Goal: Obtain resource: Obtain resource

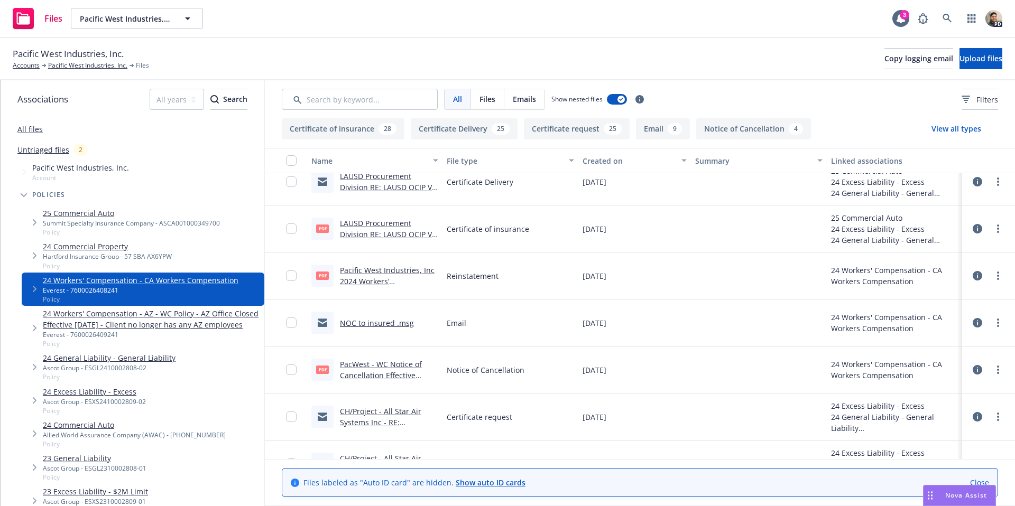
click at [23, 196] on icon "Tree Example" at bounding box center [24, 195] width 6 height 4
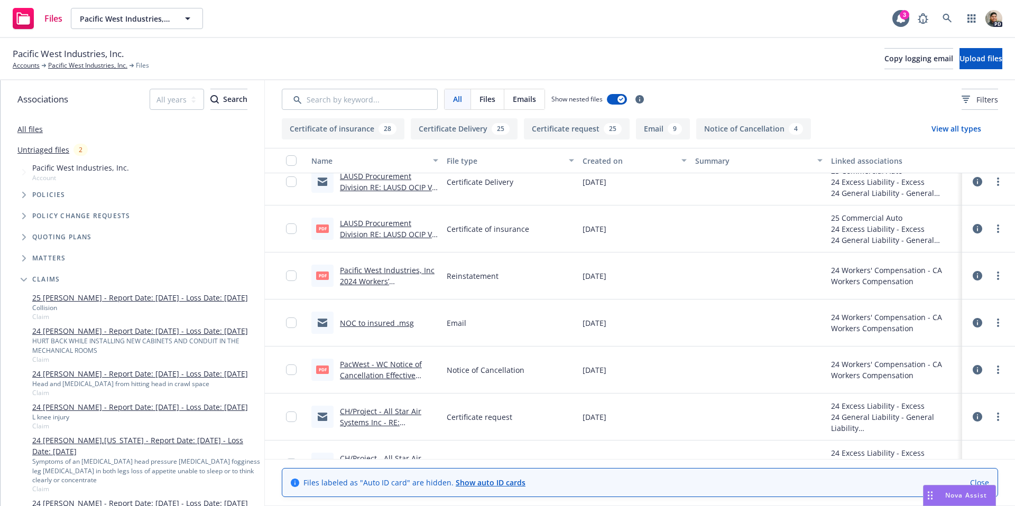
scroll to position [30, 0]
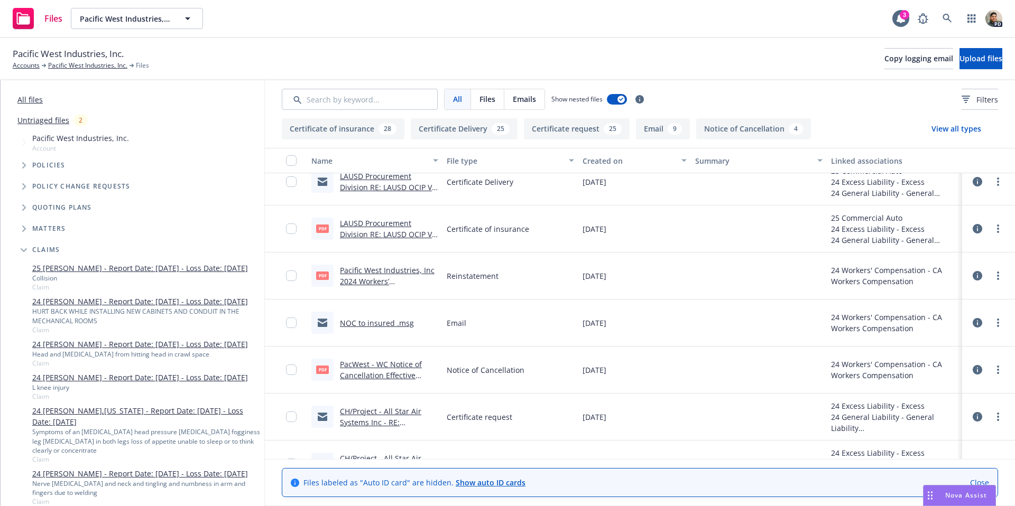
drag, startPoint x: 24, startPoint y: 248, endPoint x: 33, endPoint y: 252, distance: 9.7
click at [24, 248] on icon "Tree Example" at bounding box center [24, 250] width 6 height 4
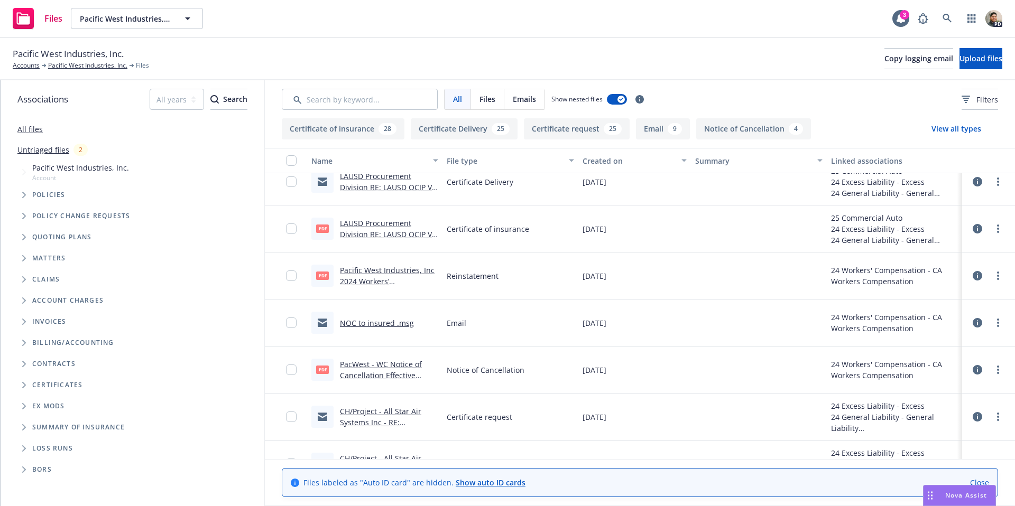
drag, startPoint x: 53, startPoint y: 445, endPoint x: 36, endPoint y: 447, distance: 16.5
click at [53, 446] on span "Loss Runs" at bounding box center [52, 449] width 41 height 6
drag, startPoint x: 26, startPoint y: 447, endPoint x: 35, endPoint y: 449, distance: 9.1
click at [26, 447] on icon "Folder Tree Example" at bounding box center [24, 449] width 4 height 6
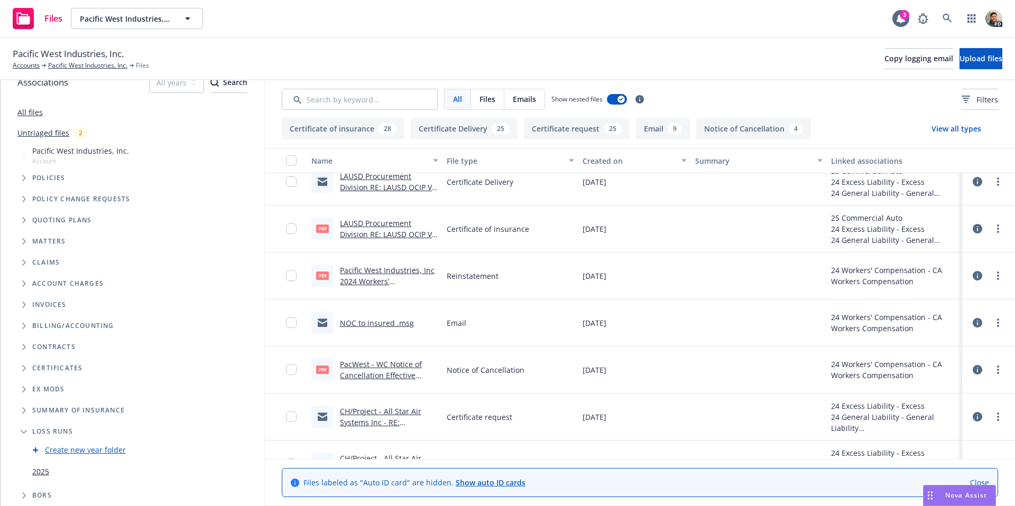
click at [40, 475] on link "2025" at bounding box center [40, 471] width 17 height 11
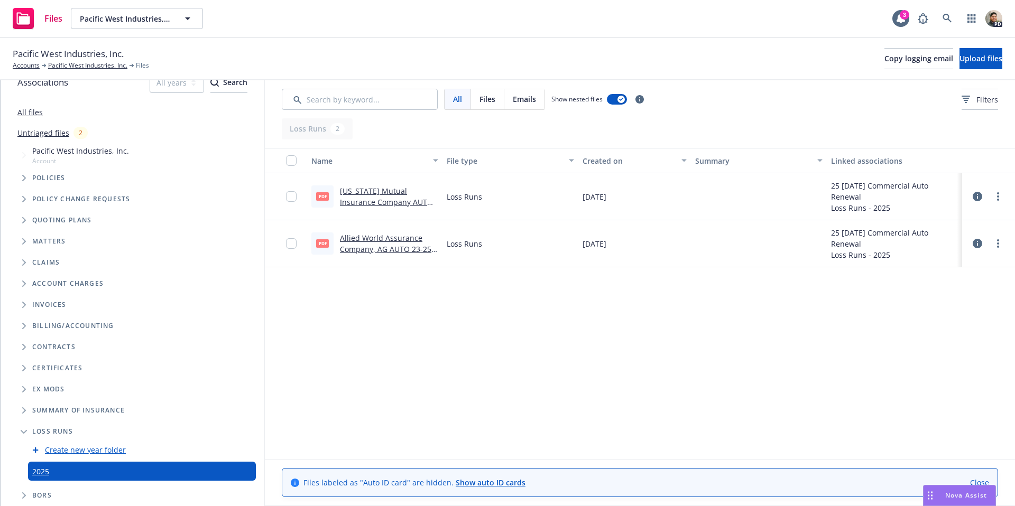
drag, startPoint x: 320, startPoint y: 195, endPoint x: 347, endPoint y: 196, distance: 26.4
click at [320, 195] on span "pdf" at bounding box center [322, 196] width 13 height 8
click at [369, 193] on link "[US_STATE] Mutual Insurance Company AUTO 20-23 Loss Runs - Valued [DATE].pdf" at bounding box center [386, 207] width 93 height 43
click at [359, 241] on link "Allied World Assurance Company, AG AUTO 23-25 Loss Runs - Valued [DATE].pdf" at bounding box center [385, 254] width 91 height 43
click at [24, 431] on icon "Folder Tree Example" at bounding box center [24, 432] width 6 height 4
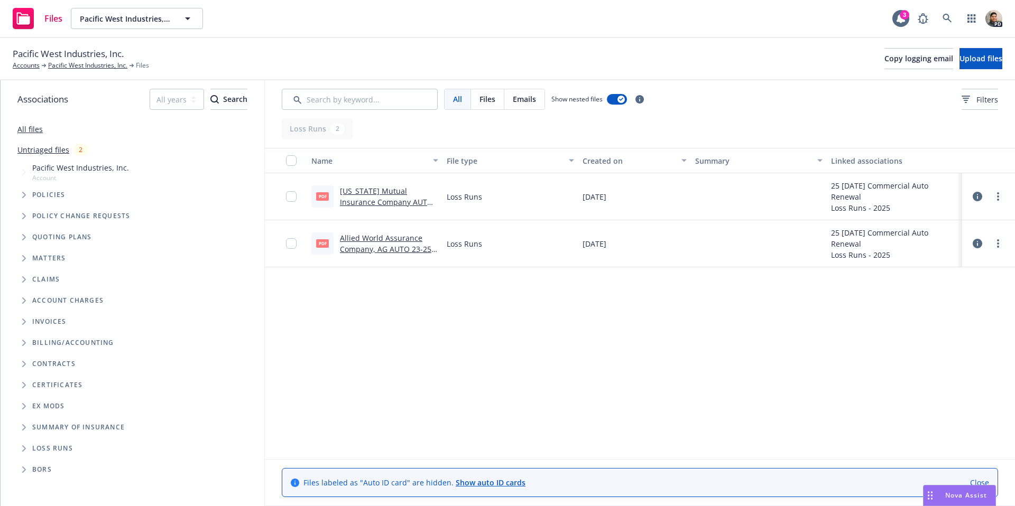
click at [27, 474] on span "Folder Tree Example" at bounding box center [23, 469] width 17 height 17
click at [24, 468] on icon "Folder Tree Example" at bounding box center [24, 470] width 6 height 4
click at [28, 280] on span "Tree Example" at bounding box center [23, 279] width 17 height 17
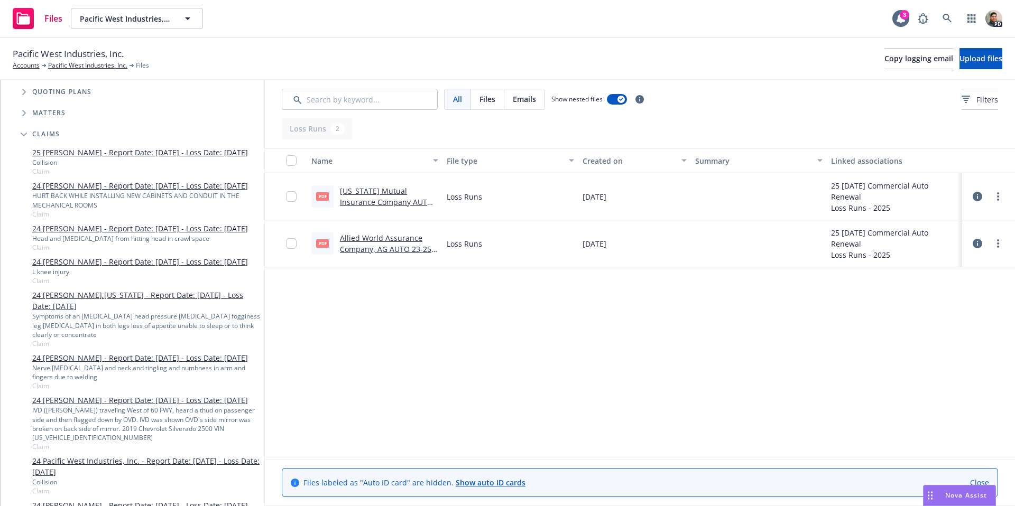
scroll to position [146, 0]
click at [23, 135] on icon "Tree Example" at bounding box center [24, 134] width 6 height 4
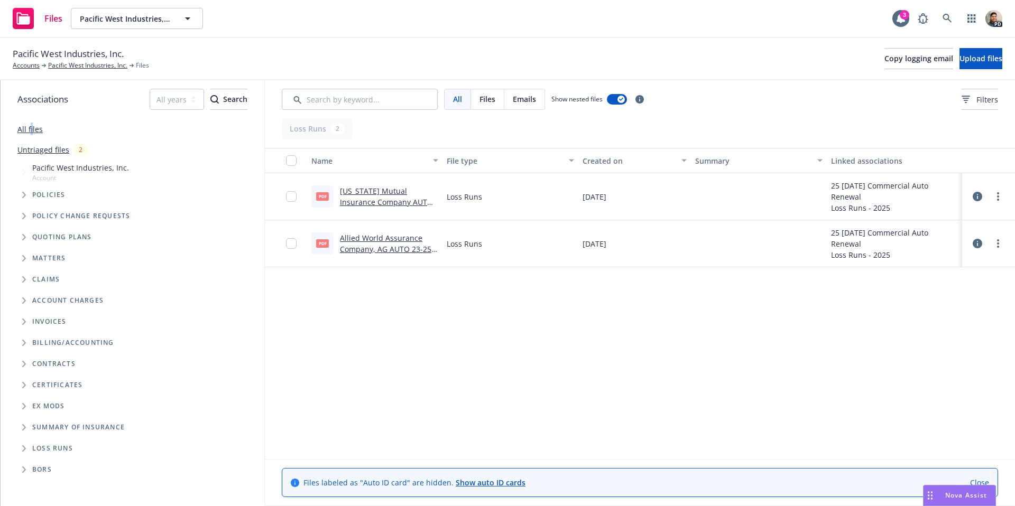
click at [31, 125] on link "All files" at bounding box center [29, 129] width 25 height 10
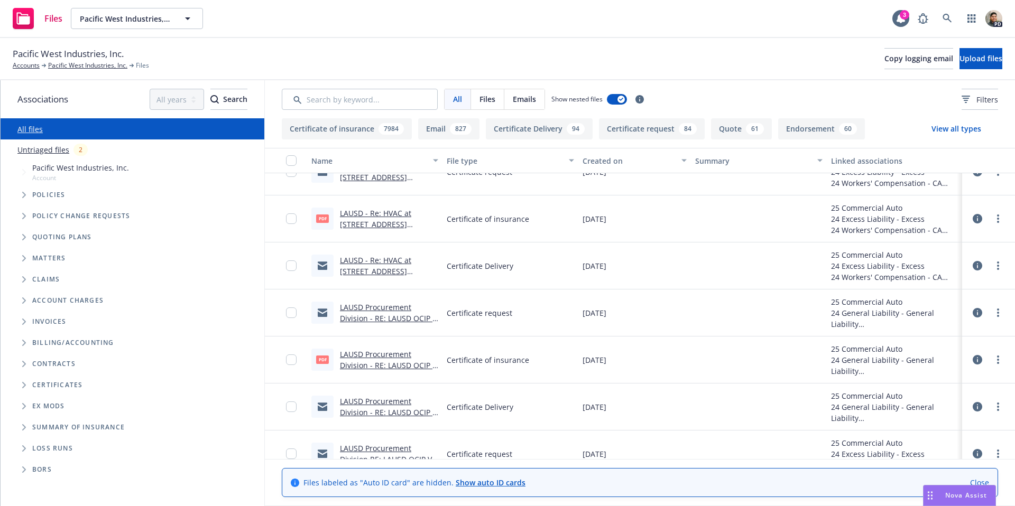
scroll to position [26, 0]
click at [354, 102] on input "Search by keyword..." at bounding box center [360, 99] width 156 height 21
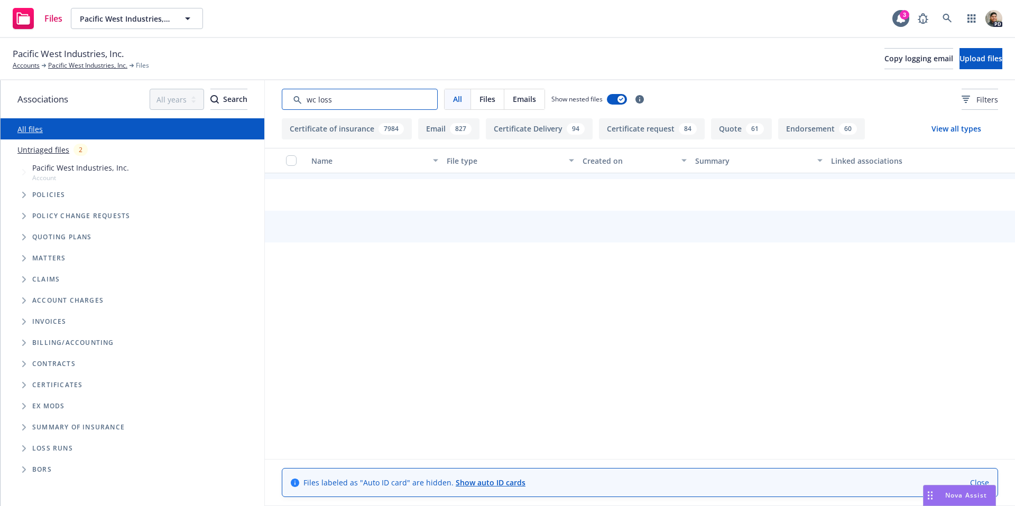
type input "wc loss"
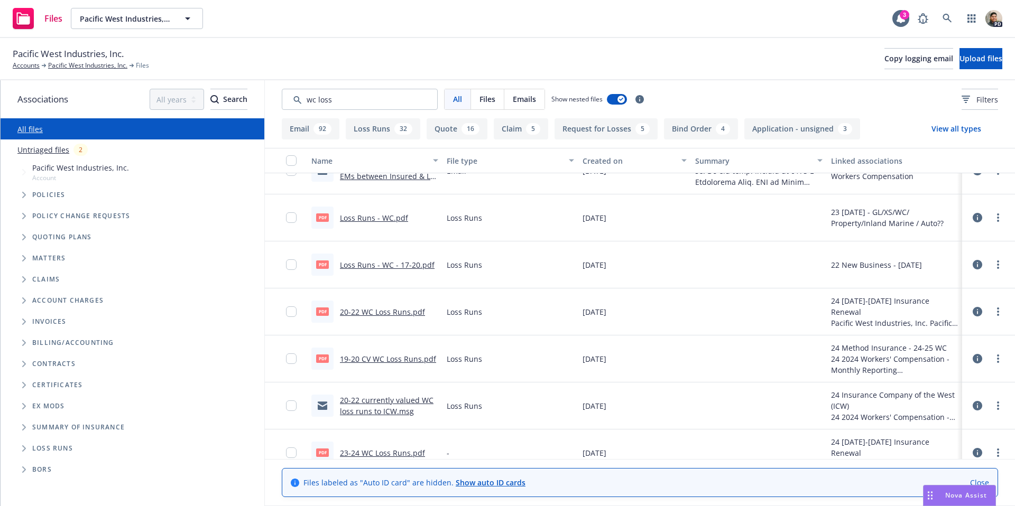
click at [375, 216] on link "Loss Runs - WC.pdf" at bounding box center [374, 218] width 68 height 10
click at [375, 266] on link "Loss Runs - WC - 17-20.pdf" at bounding box center [387, 265] width 95 height 10
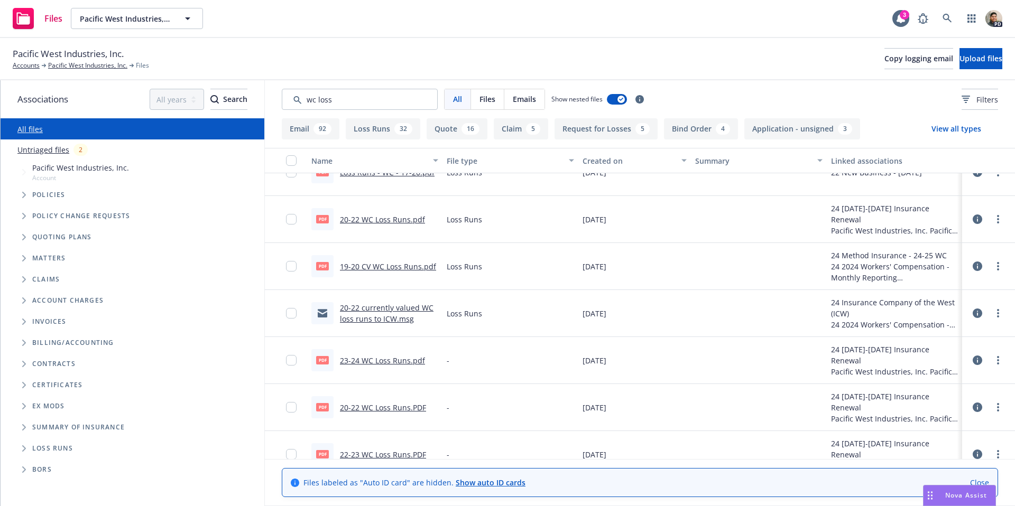
scroll to position [119, 0]
click at [377, 365] on div "23-24 WC Loss Runs.pdf" at bounding box center [382, 359] width 85 height 11
click at [381, 362] on link "23-24 WC Loss Runs.pdf" at bounding box center [382, 360] width 85 height 10
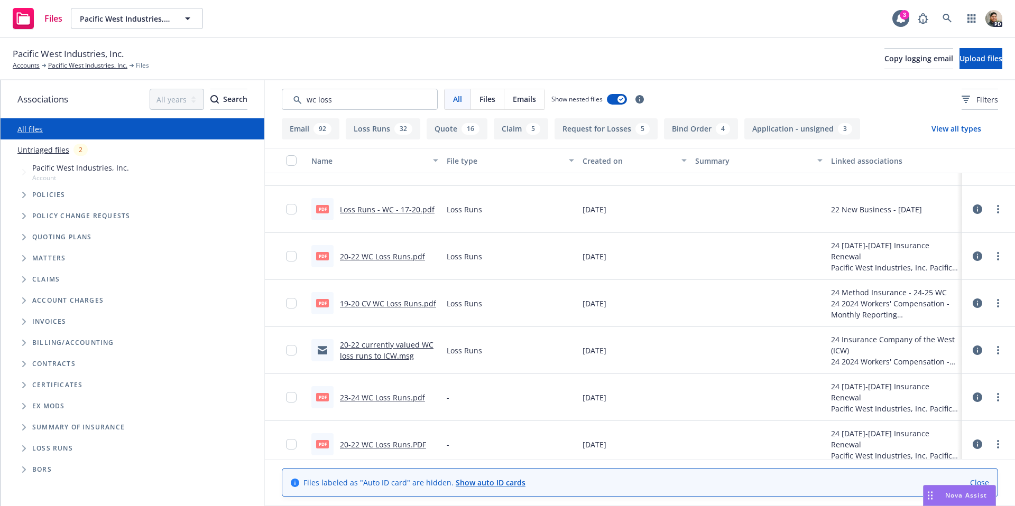
scroll to position [80, 0]
click at [366, 307] on link "19-20 CV WC Loss Runs.pdf" at bounding box center [388, 305] width 96 height 10
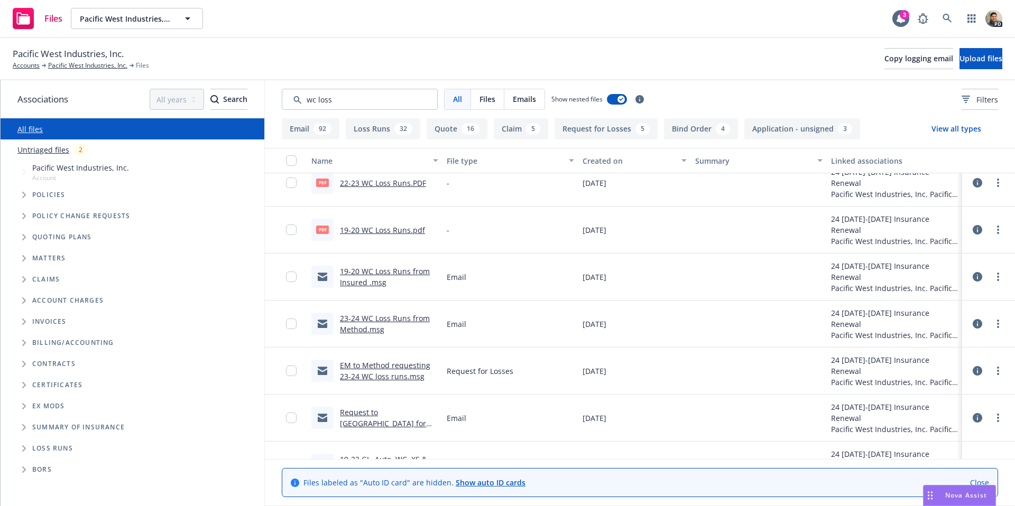
scroll to position [391, 0]
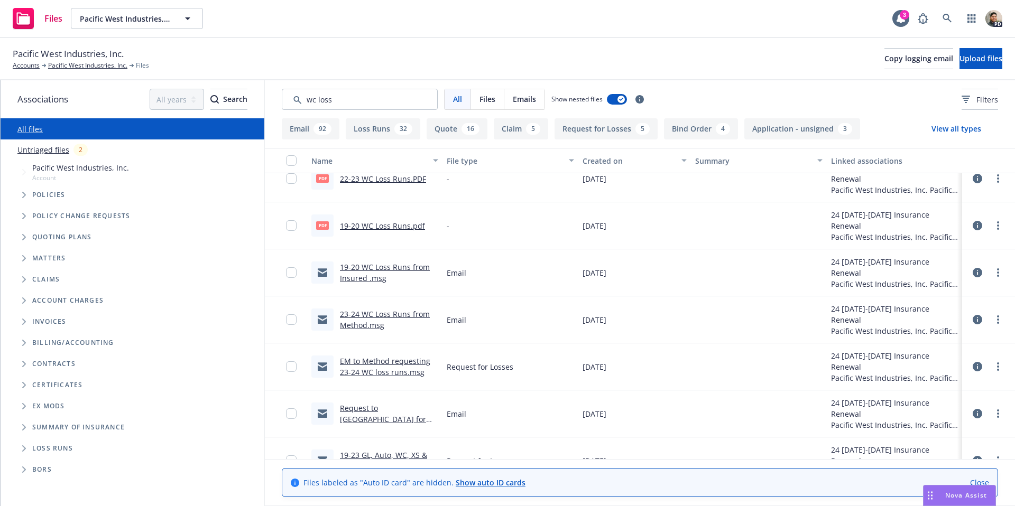
click at [367, 223] on link "19-20 WC Loss Runs.pdf" at bounding box center [382, 226] width 85 height 10
